Goal: Information Seeking & Learning: Learn about a topic

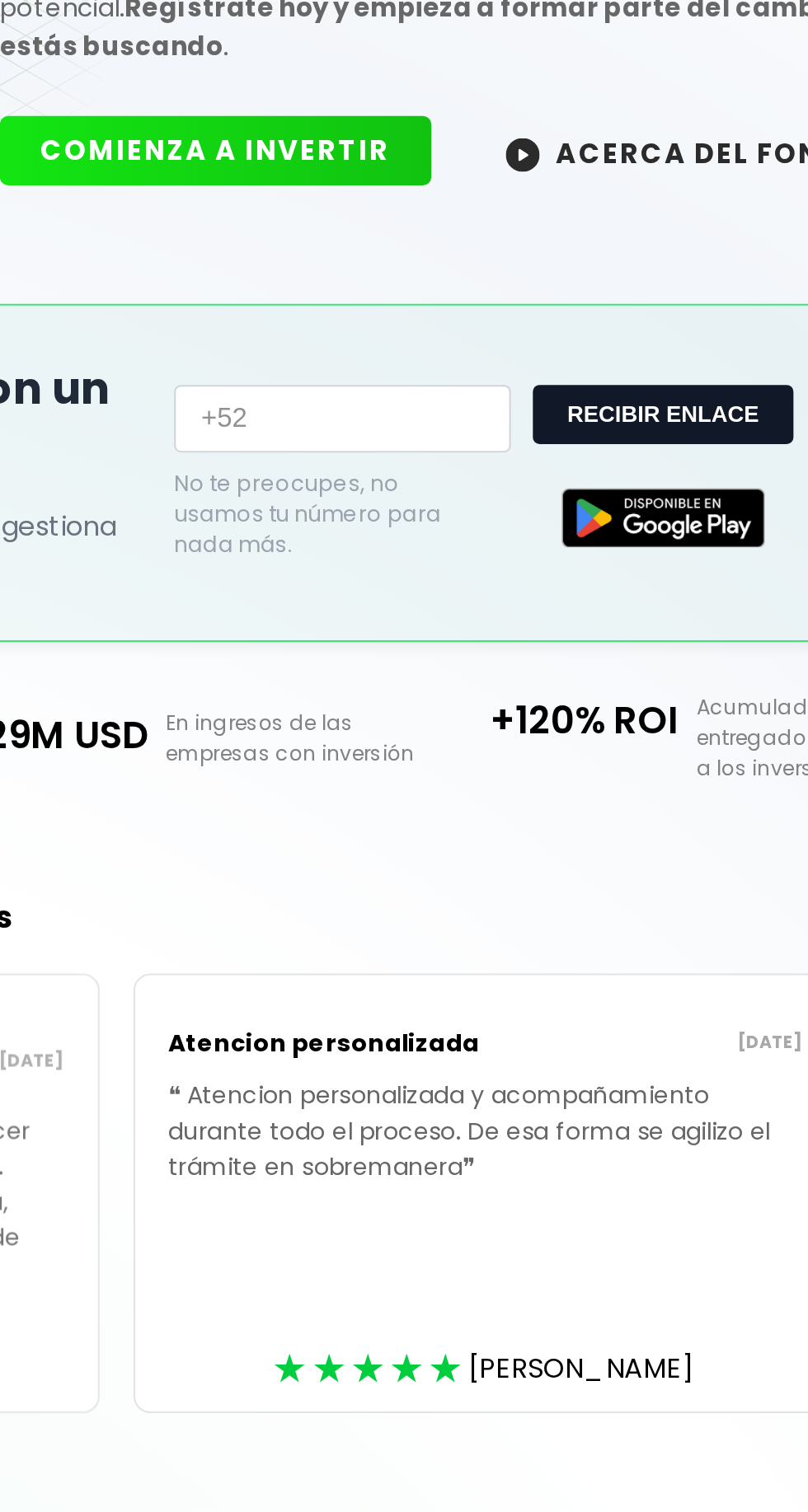
scroll to position [1, 0]
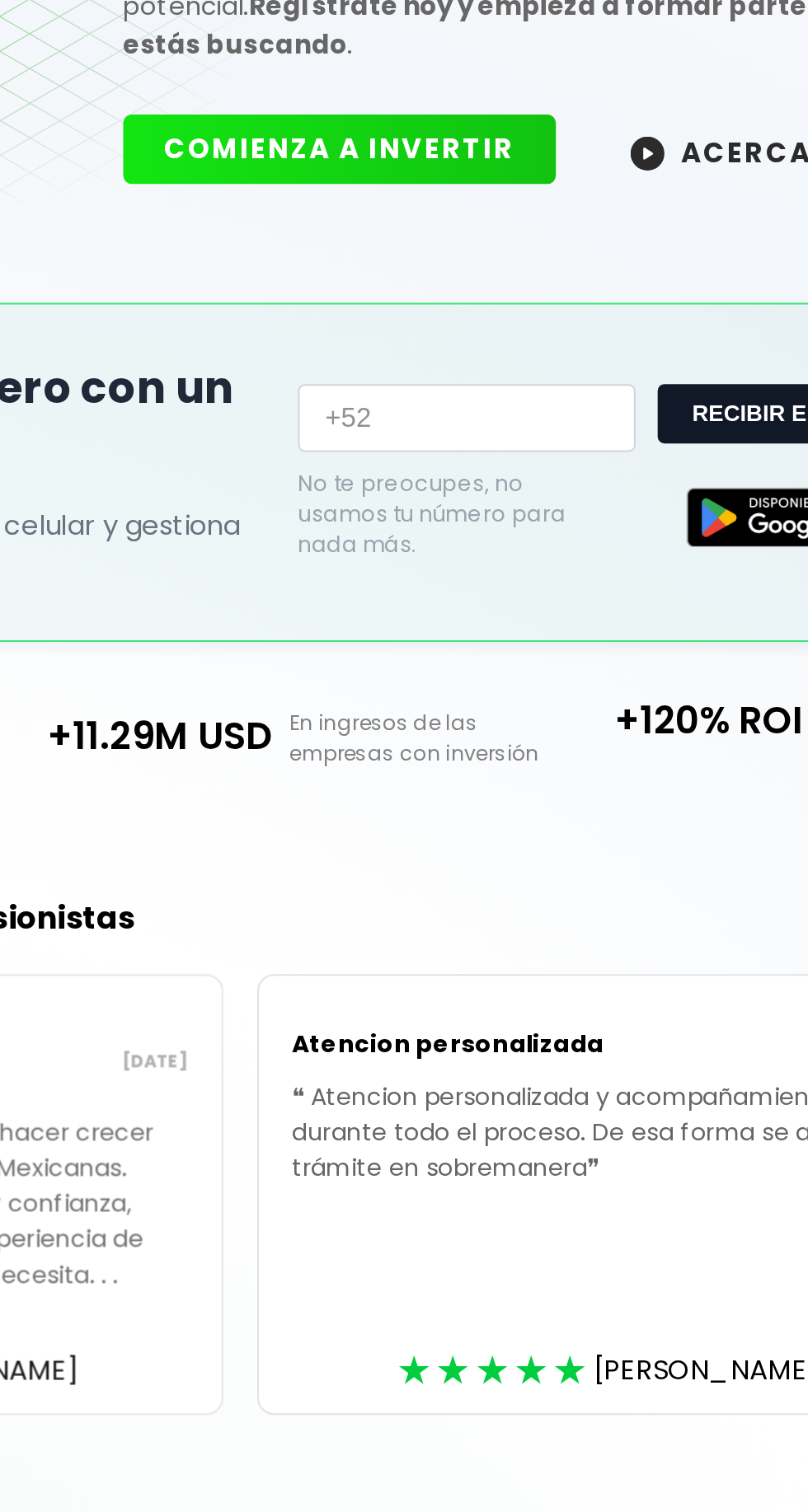
click at [533, 628] on div "+22.5M USD Invertidos en emprendimientos +11.29M USD En ingresos de las empresa…" at bounding box center [404, 623] width 808 height 94
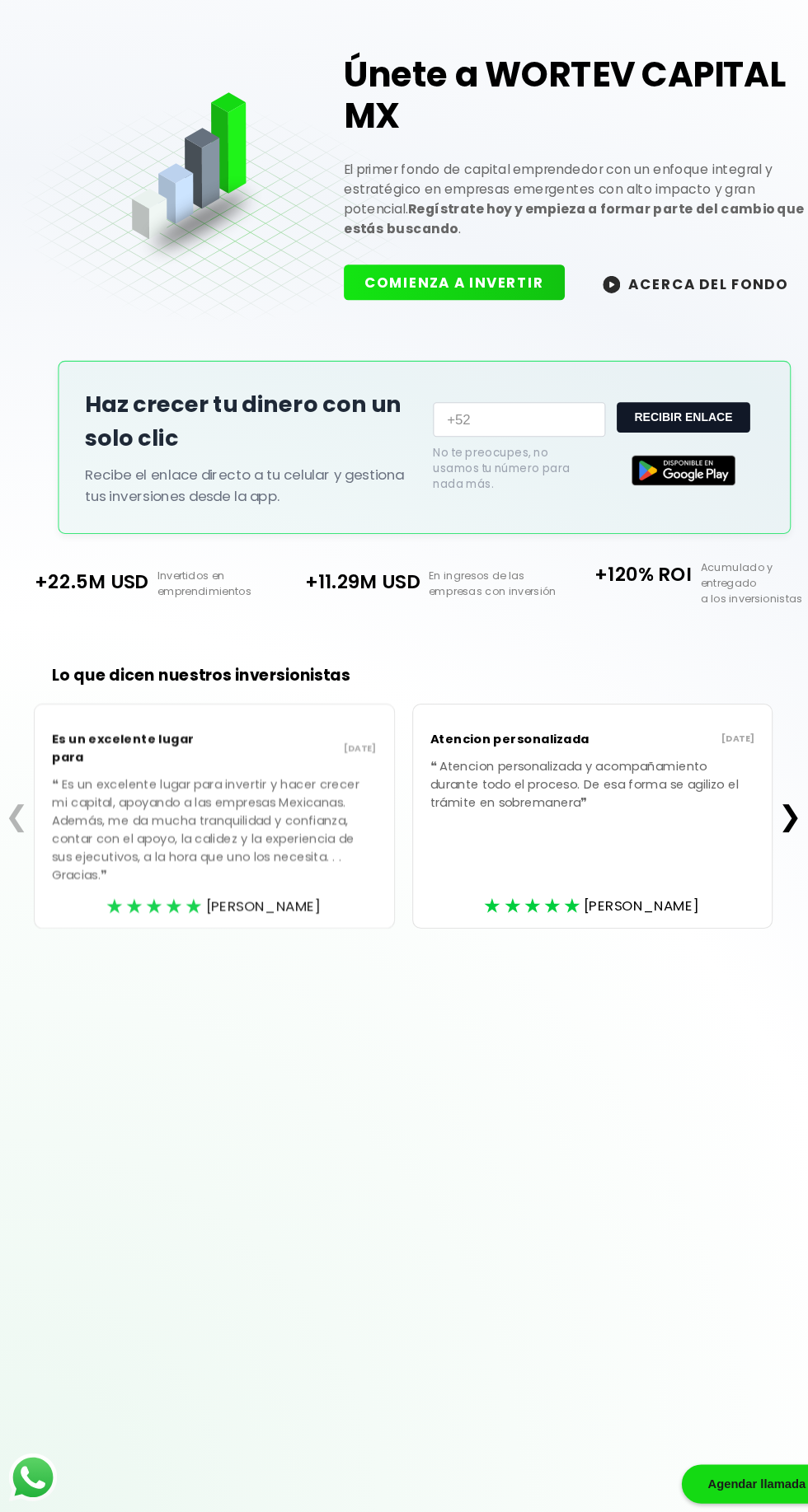
scroll to position [42, 0]
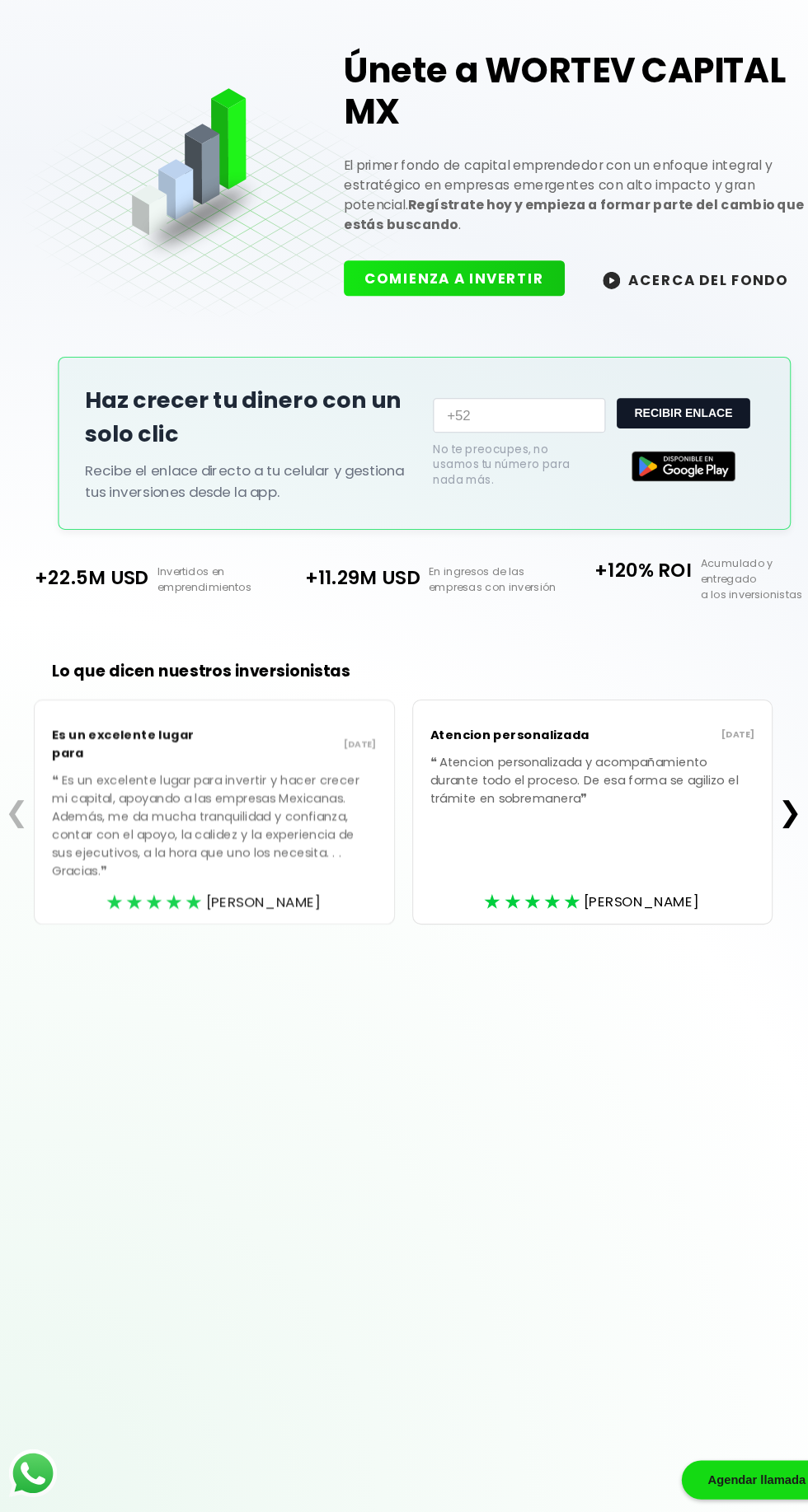
click at [639, 1174] on div "Únete a WORTEV CAPITAL MX El primer fondo de capital emprendedor con un enfoque…" at bounding box center [404, 756] width 808 height 1512
